Goal: Task Accomplishment & Management: Manage account settings

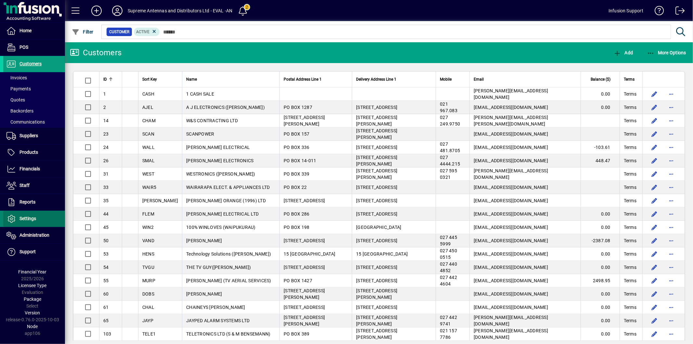
click at [32, 216] on span "Settings" at bounding box center [28, 218] width 17 height 5
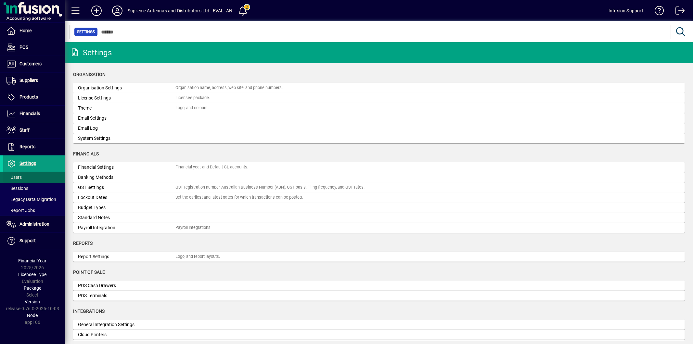
click at [21, 177] on span "Users" at bounding box center [14, 177] width 15 height 5
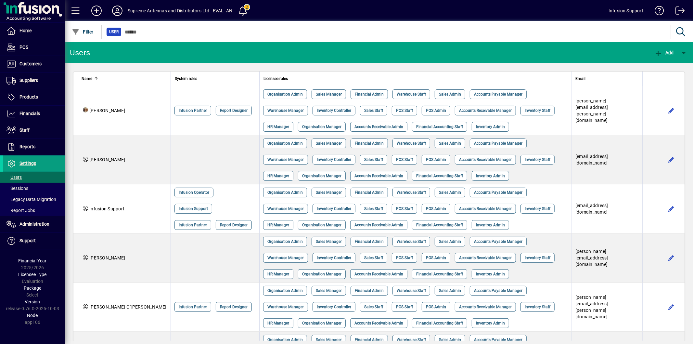
click at [121, 10] on icon at bounding box center [117, 11] width 13 height 10
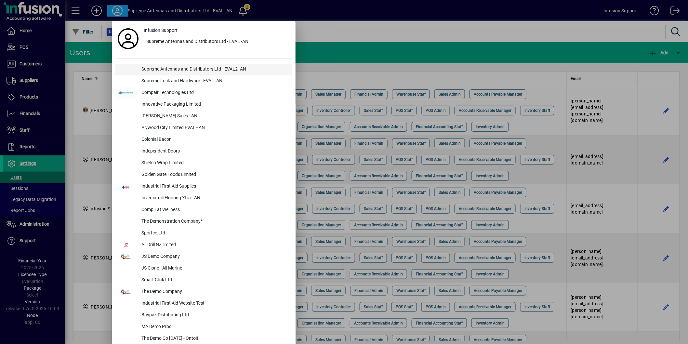
click at [156, 69] on div "Supreme Antennas and Distributors Ltd - EVAL2 -AN" at bounding box center [214, 70] width 156 height 12
